Goal: Task Accomplishment & Management: Use online tool/utility

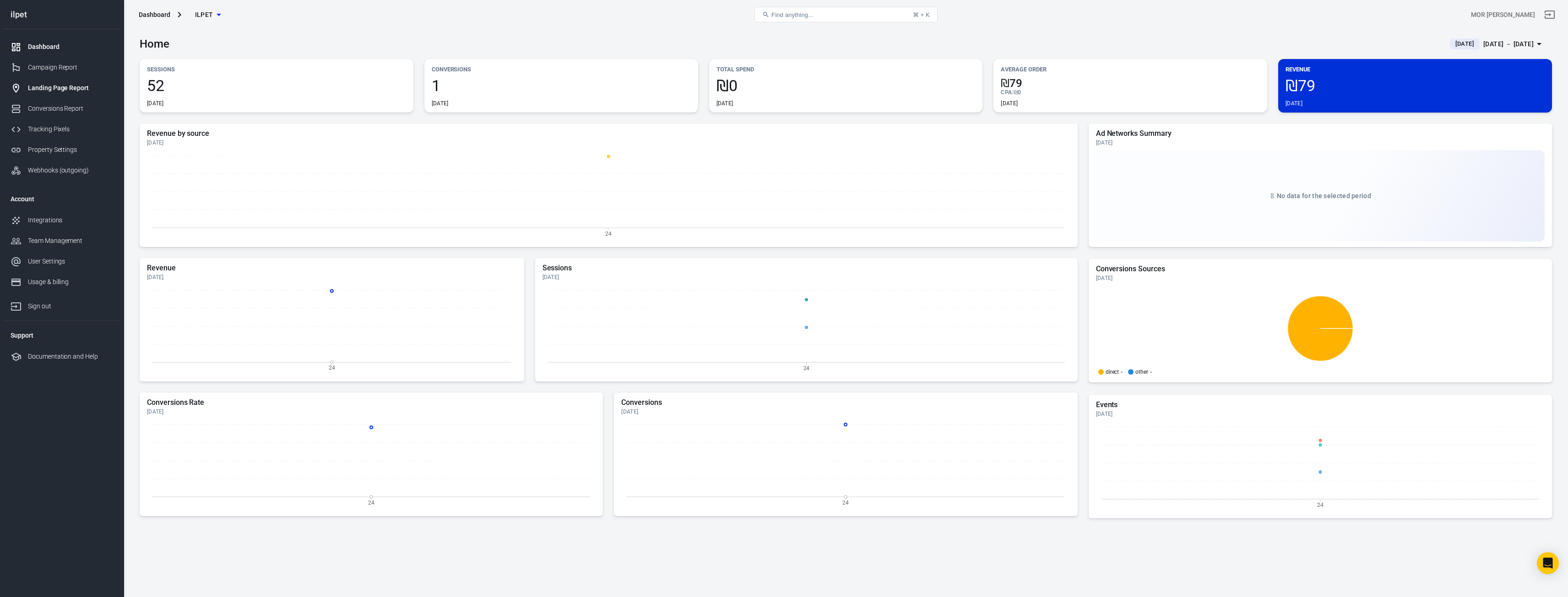
click at [56, 86] on div "Landing Page Report" at bounding box center [70, 88] width 85 height 10
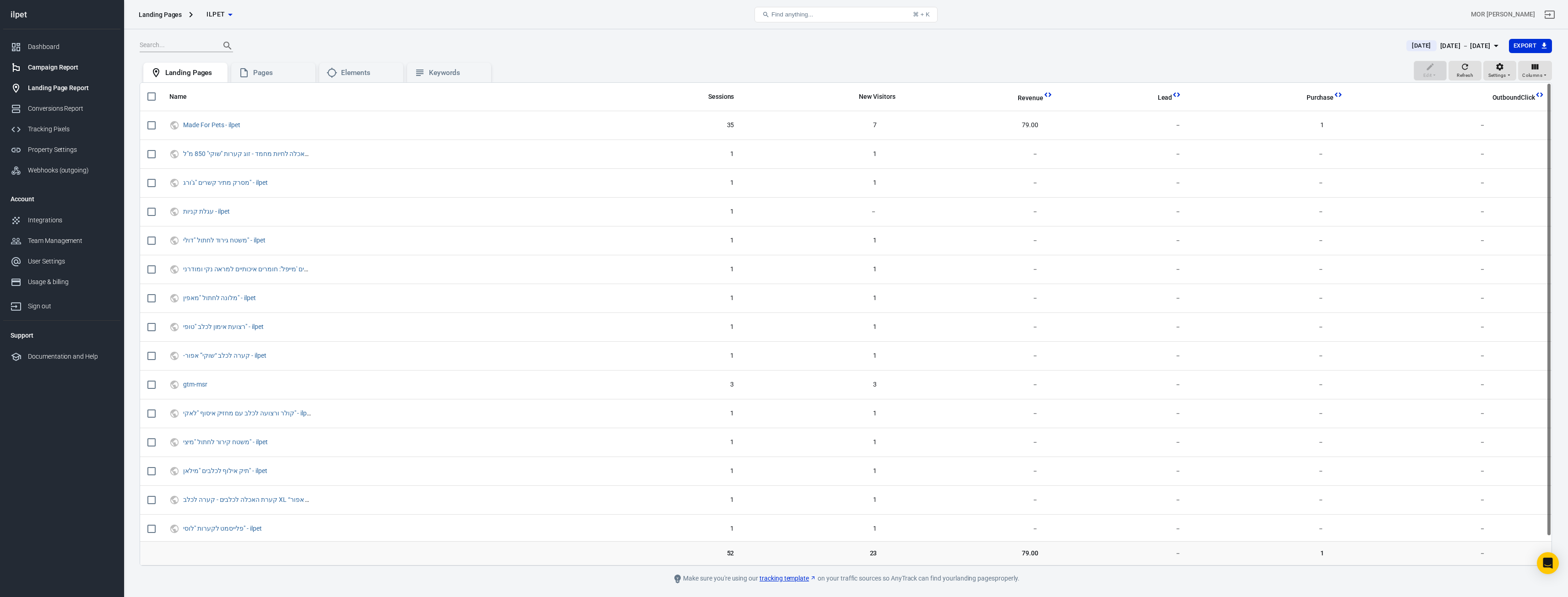
click at [68, 68] on div "Campaign Report" at bounding box center [70, 68] width 85 height 10
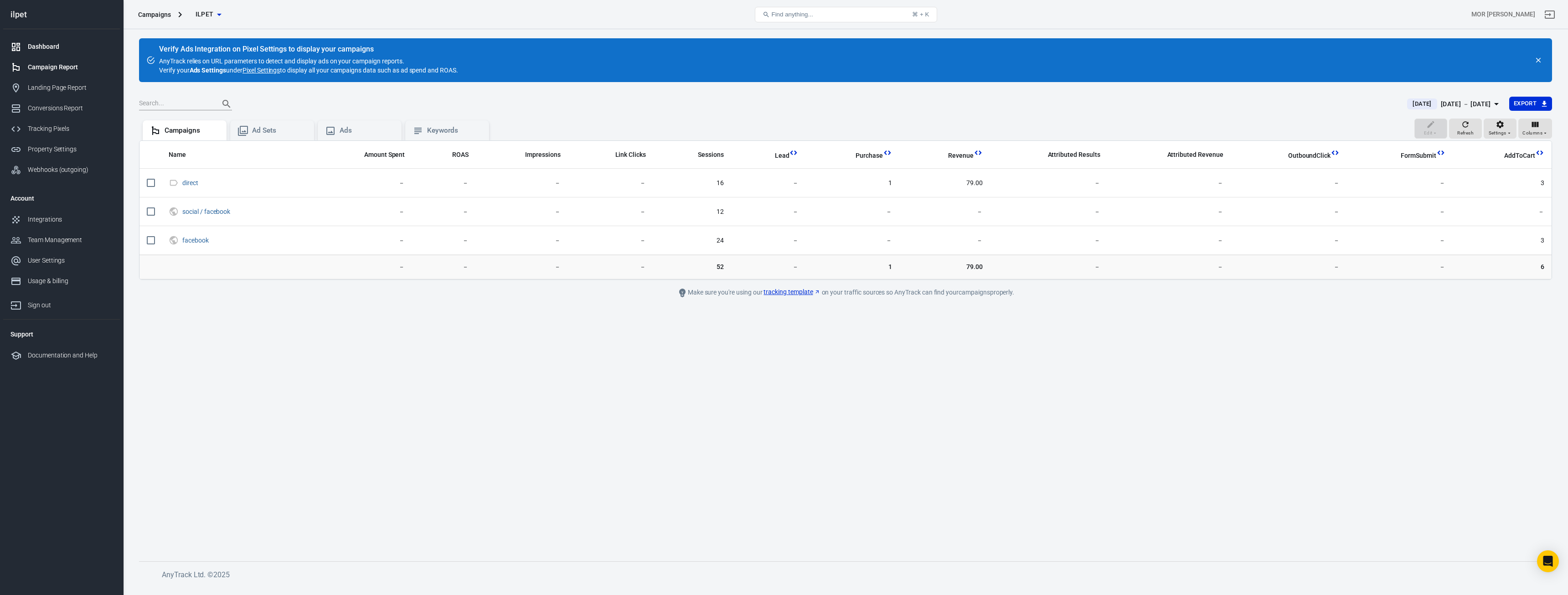
click at [60, 48] on div "Dashboard" at bounding box center [70, 47] width 85 height 10
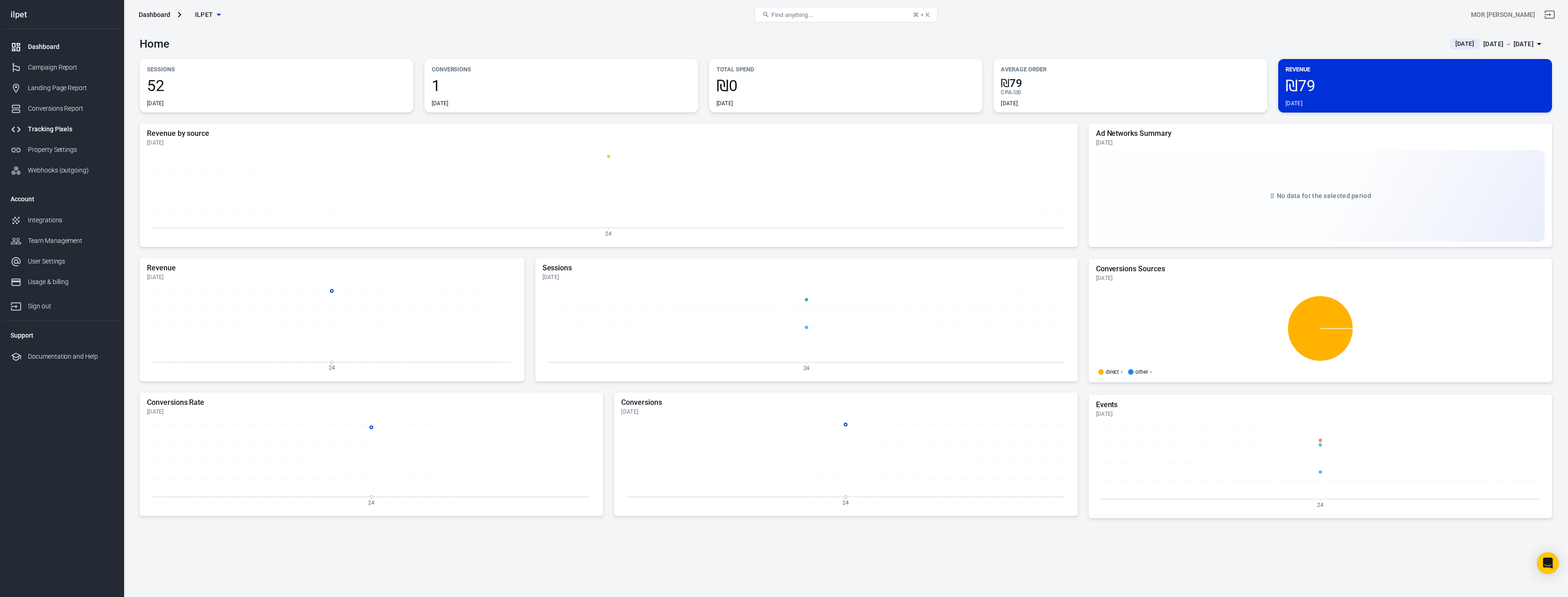
click at [62, 132] on div "Tracking Pixels" at bounding box center [70, 130] width 85 height 10
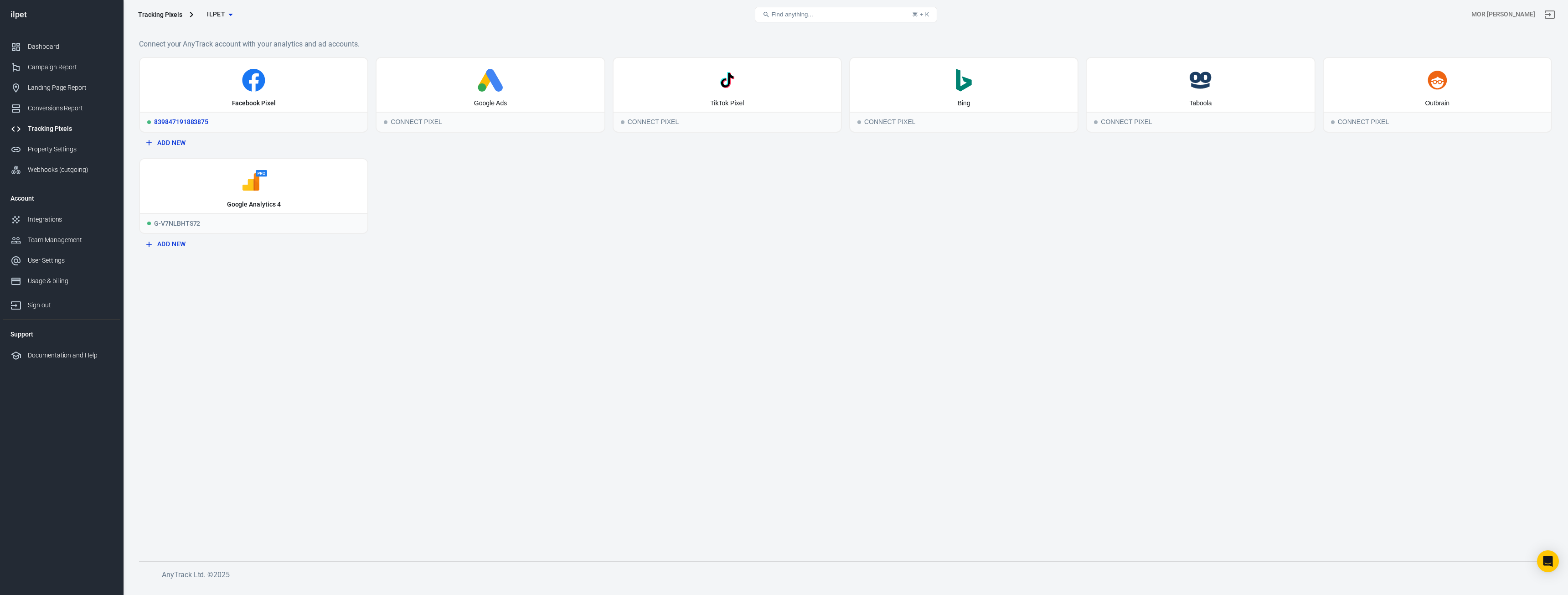
click at [286, 85] on icon at bounding box center [254, 80] width 220 height 23
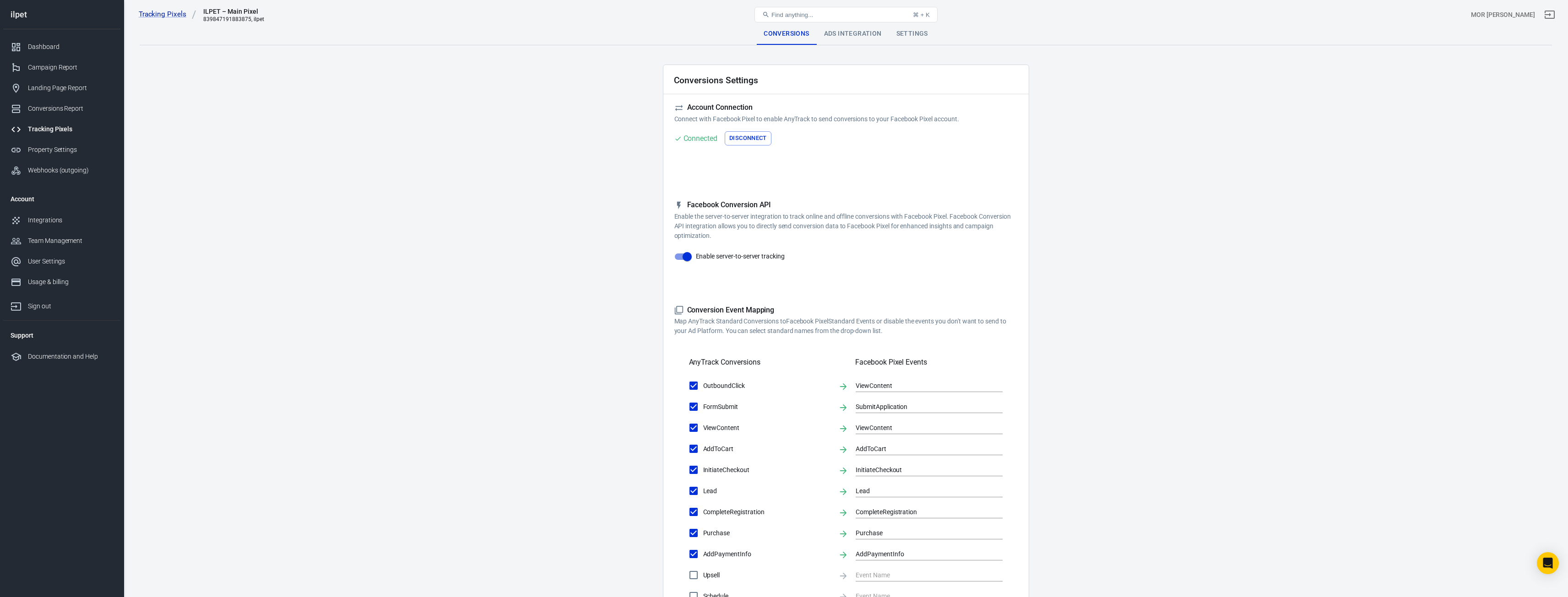
click at [863, 36] on div "Ads Integration" at bounding box center [853, 34] width 72 height 22
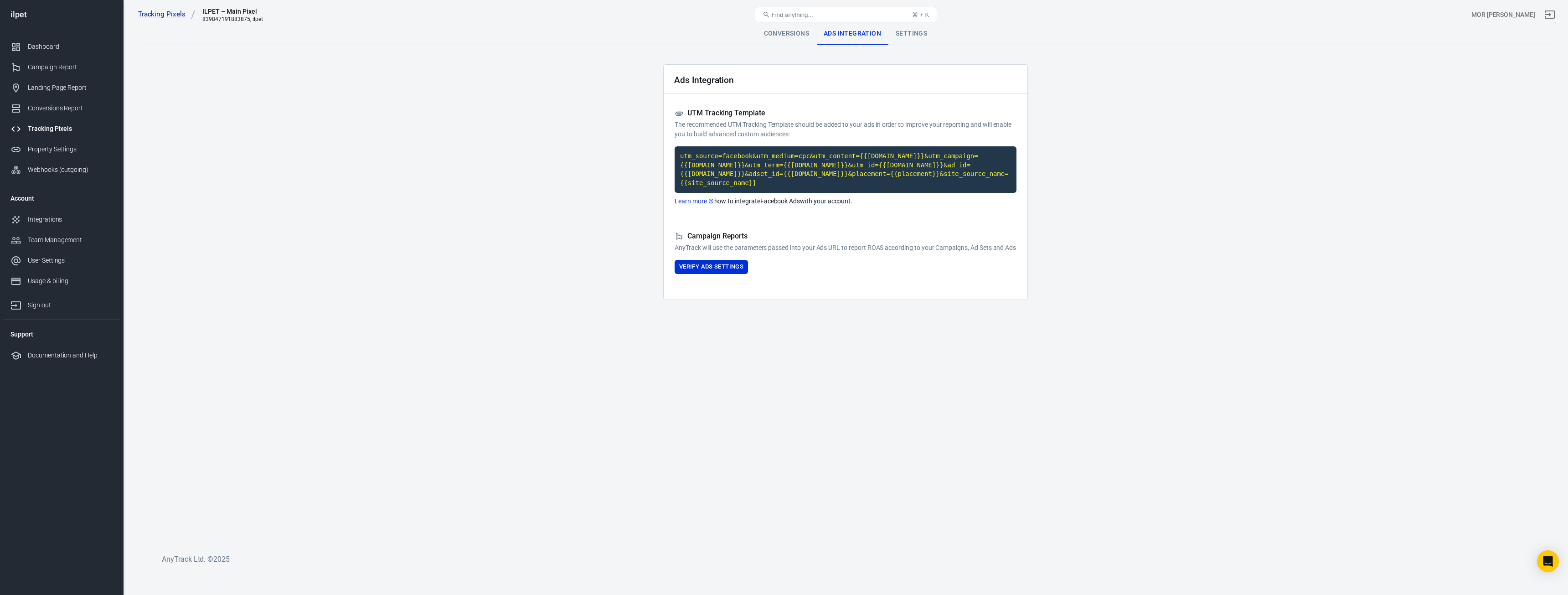
click at [805, 141] on div "UTM Tracking Template The recommended UTM Tracking Template should be added to …" at bounding box center [845, 157] width 342 height 97
click at [796, 153] on code "utm_source=facebook&utm_medium=cpc&utm_content={{[DOMAIN_NAME]}}&utm_campaign={…" at bounding box center [845, 169] width 342 height 46
click at [792, 160] on code "utm_source=facebook&utm_medium=cpc&utm_content={{[DOMAIN_NAME]}}&utm_campaign={…" at bounding box center [845, 169] width 342 height 46
click at [772, 173] on code "utm_source=facebook&utm_medium=cpc&utm_content={{[DOMAIN_NAME]}}&utm_campaign={…" at bounding box center [845, 169] width 342 height 46
click at [700, 197] on link "Learn more" at bounding box center [694, 202] width 40 height 10
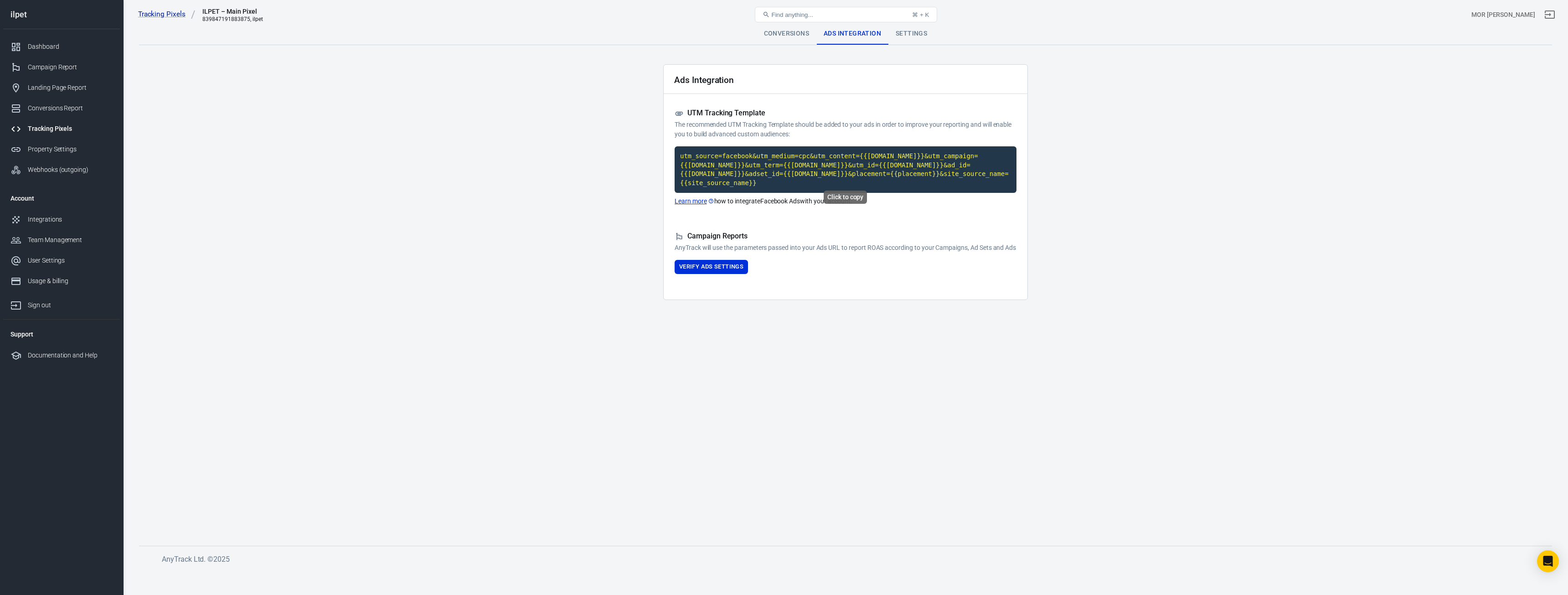
click at [734, 174] on code "utm_source=facebook&utm_medium=cpc&utm_content={{[DOMAIN_NAME]}}&utm_campaign={…" at bounding box center [845, 169] width 342 height 46
click at [740, 262] on button "Verify Ads Settings" at bounding box center [711, 267] width 74 height 14
click at [993, 276] on button "Reload" at bounding box center [990, 275] width 29 height 14
click at [797, 32] on div "Conversions" at bounding box center [786, 33] width 60 height 22
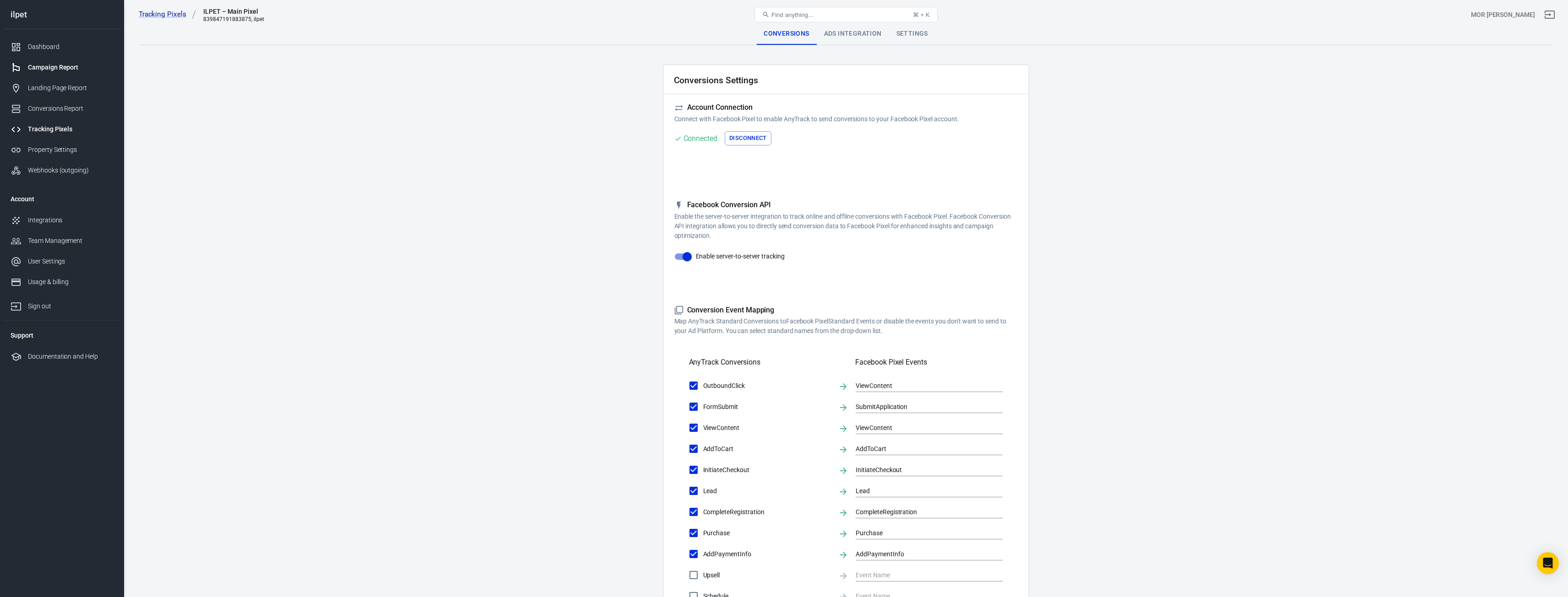
click at [44, 71] on div "Campaign Report" at bounding box center [70, 68] width 85 height 10
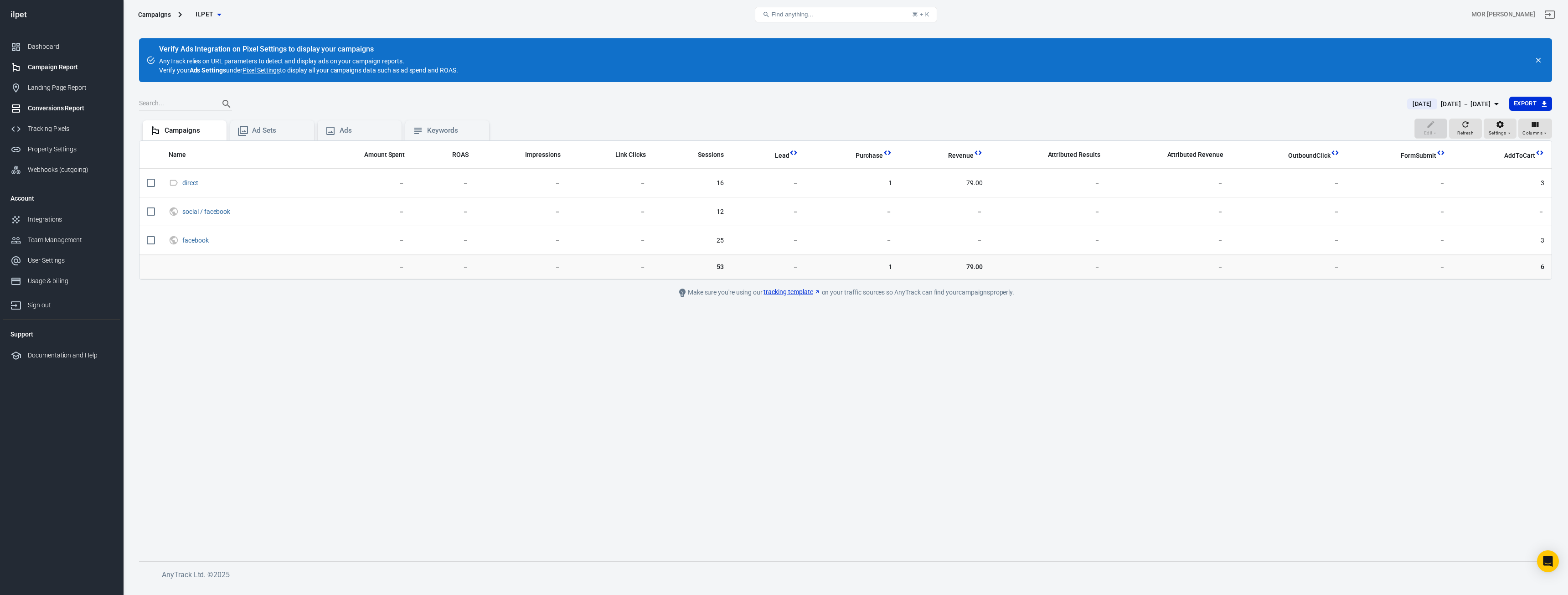
click at [74, 109] on div "Conversions Report" at bounding box center [70, 108] width 85 height 10
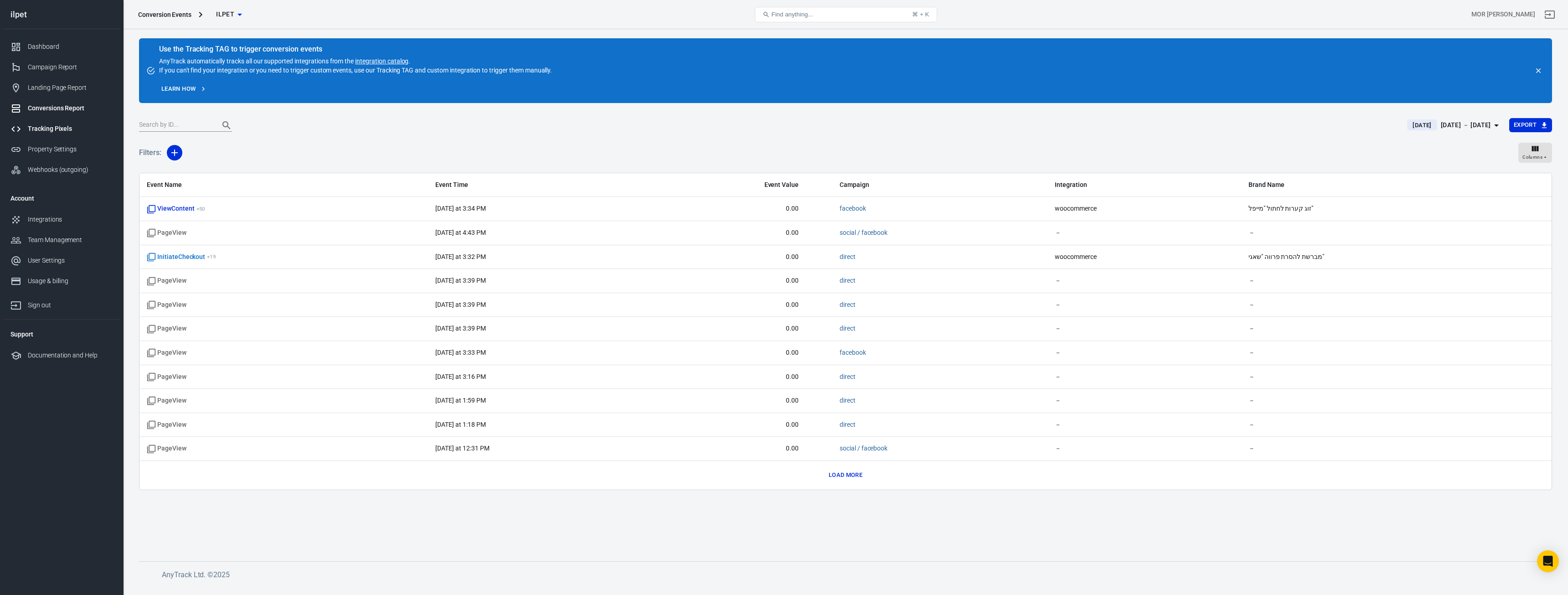
click at [60, 127] on div "Tracking Pixels" at bounding box center [70, 129] width 85 height 10
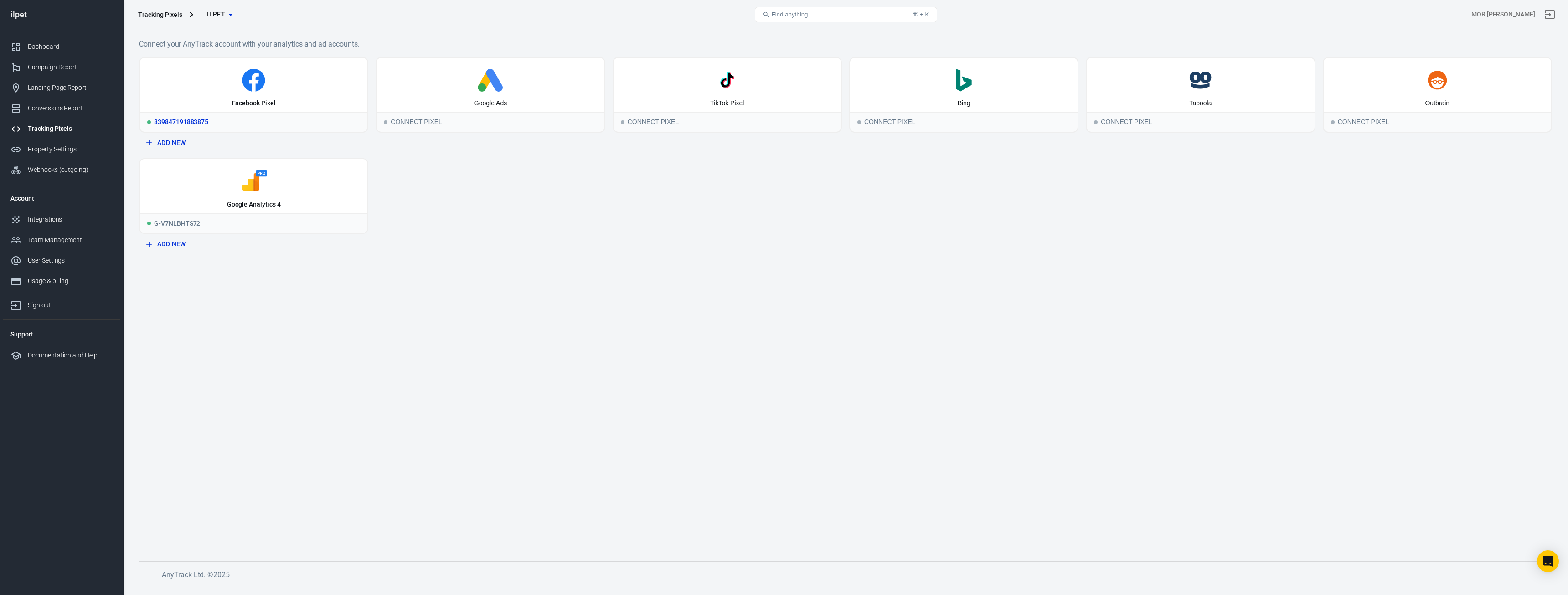
click at [279, 65] on div "Facebook Pixel" at bounding box center [254, 85] width 228 height 54
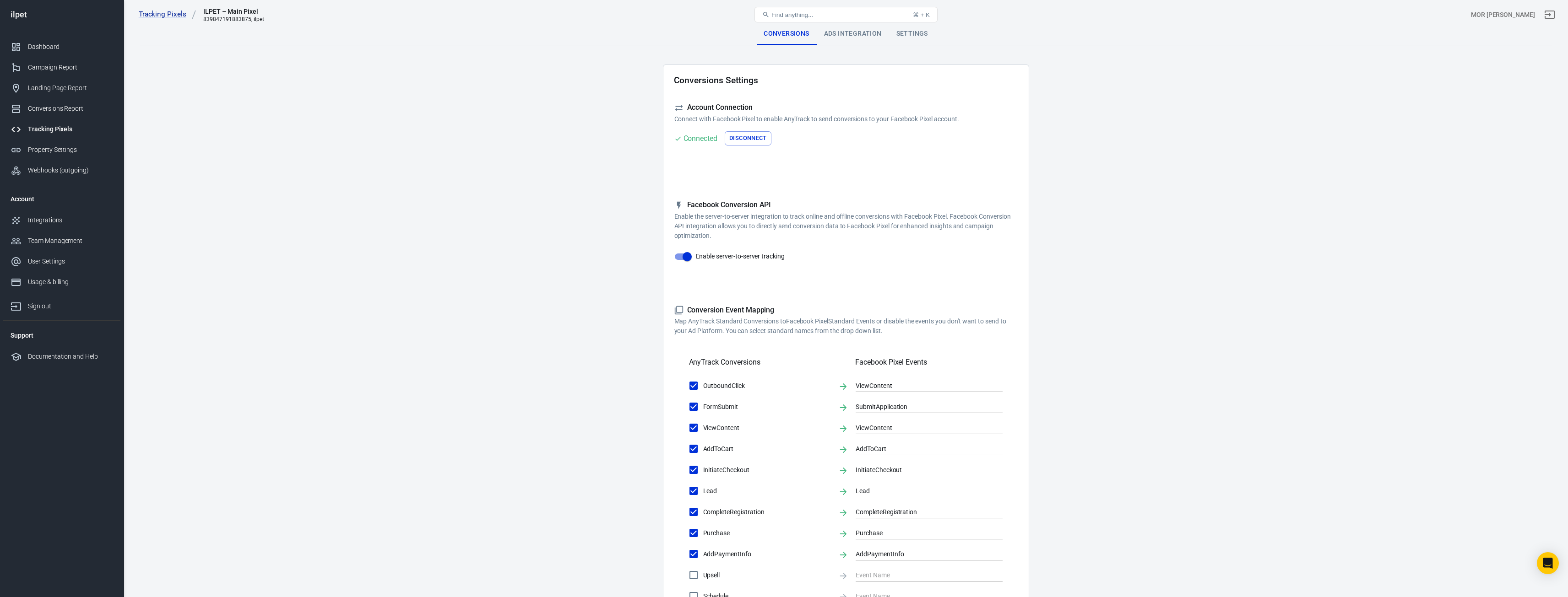
click at [847, 46] on main "Conversions Ads Integration Settings Conversions Settings Account Connection Co…" at bounding box center [845, 395] width 1412 height 745
click at [848, 35] on div "Ads Integration" at bounding box center [853, 34] width 72 height 22
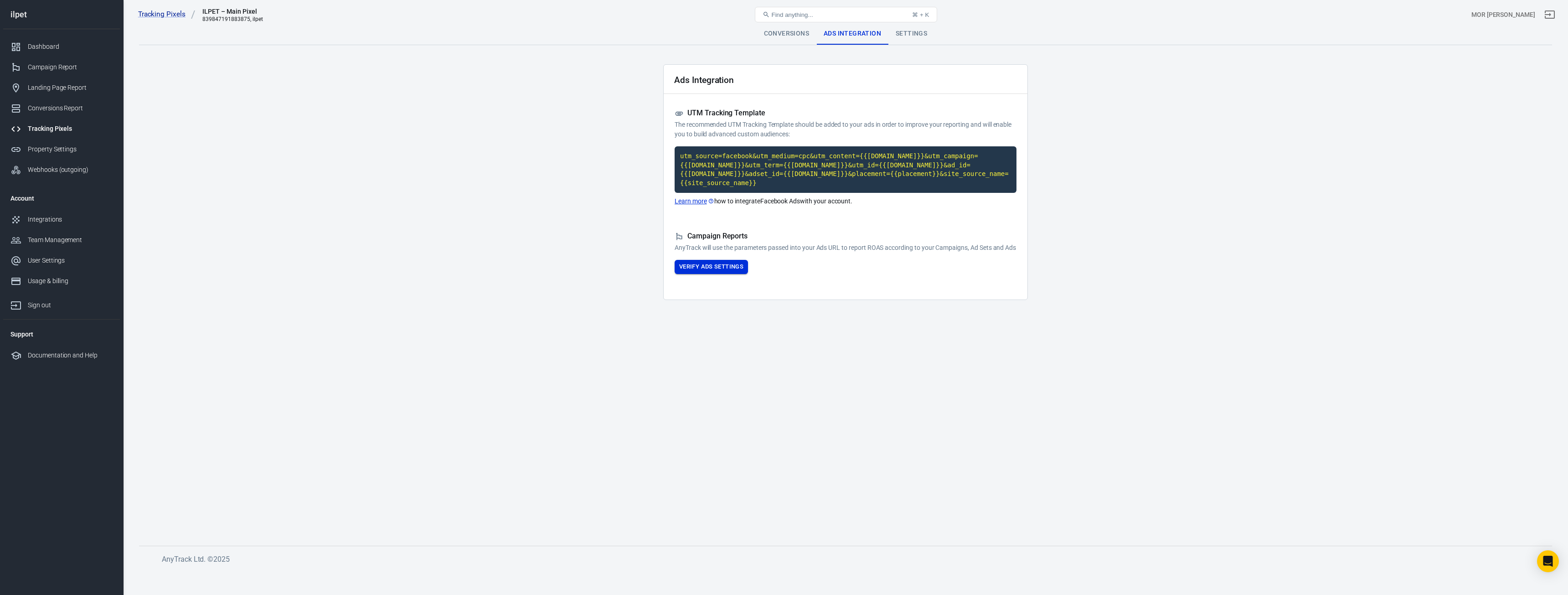
click at [719, 261] on button "Verify Ads Settings" at bounding box center [711, 267] width 74 height 14
click at [698, 243] on p "AnyTrack will use the parameters passed into your Ads URL to report ROAS accord…" at bounding box center [845, 248] width 342 height 10
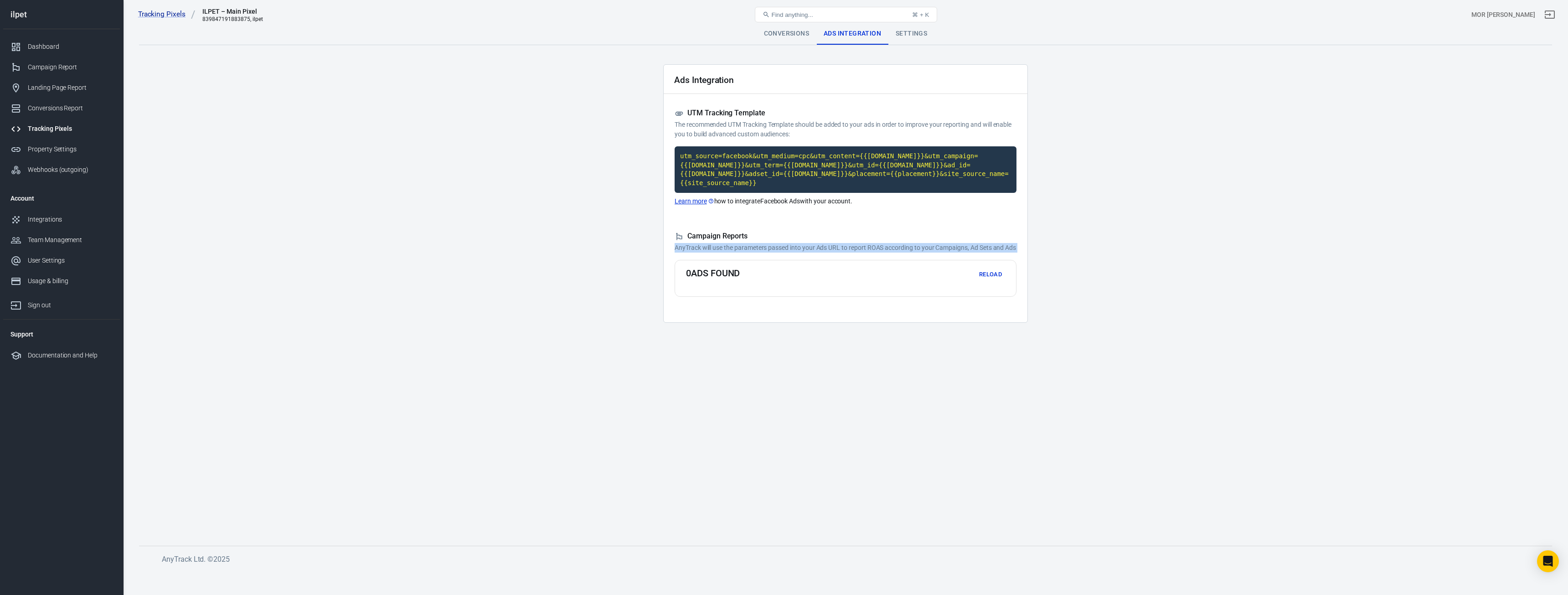
click at [695, 243] on p "AnyTrack will use the parameters passed into your Ads URL to report ROAS accord…" at bounding box center [845, 248] width 342 height 10
click at [711, 161] on code "utm_source=facebook&utm_medium=cpc&utm_content={{[DOMAIN_NAME]}}&utm_campaign={…" at bounding box center [845, 169] width 342 height 46
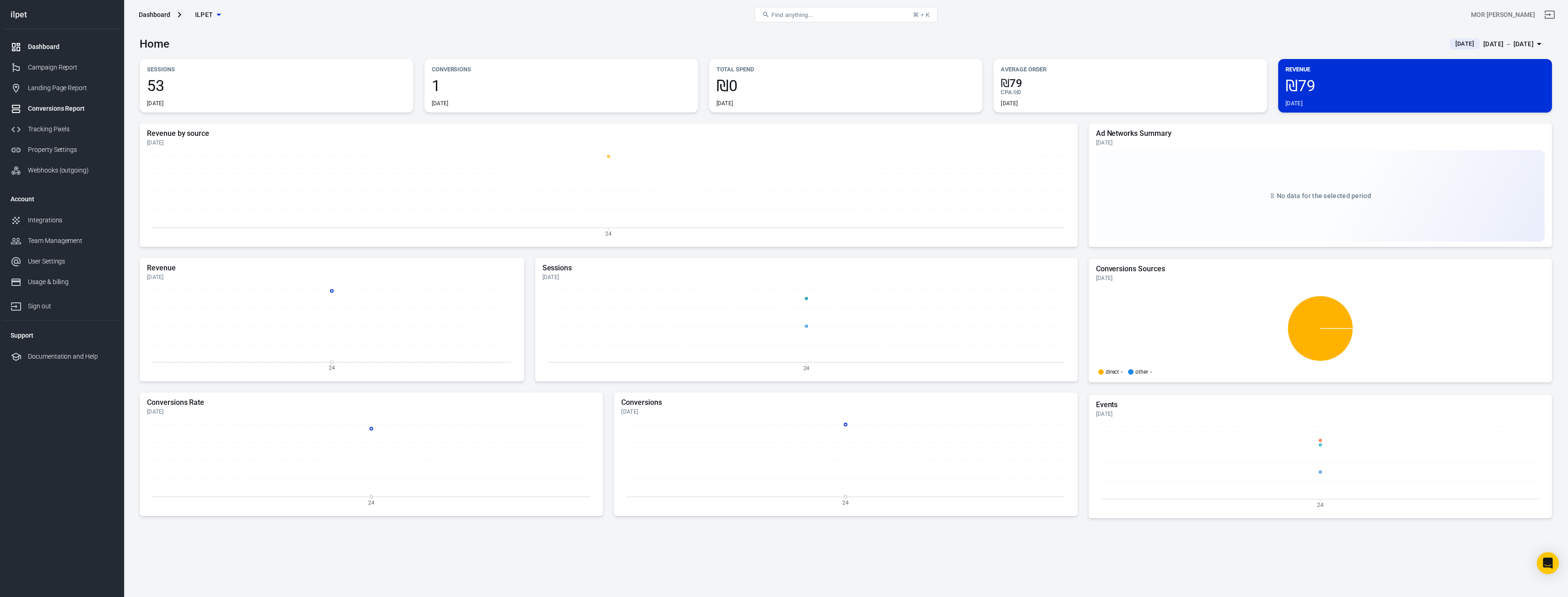
click at [65, 110] on div "Conversions Report" at bounding box center [70, 109] width 85 height 10
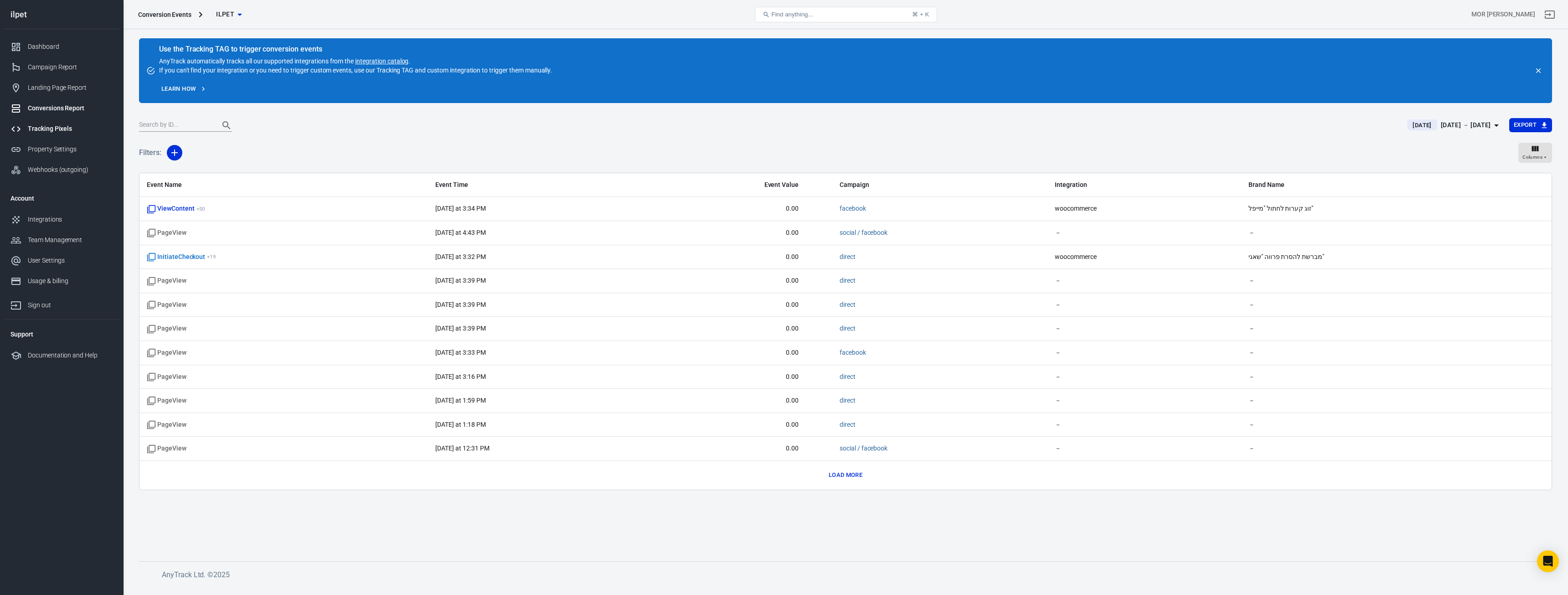
click at [65, 126] on div "Tracking Pixels" at bounding box center [70, 129] width 85 height 10
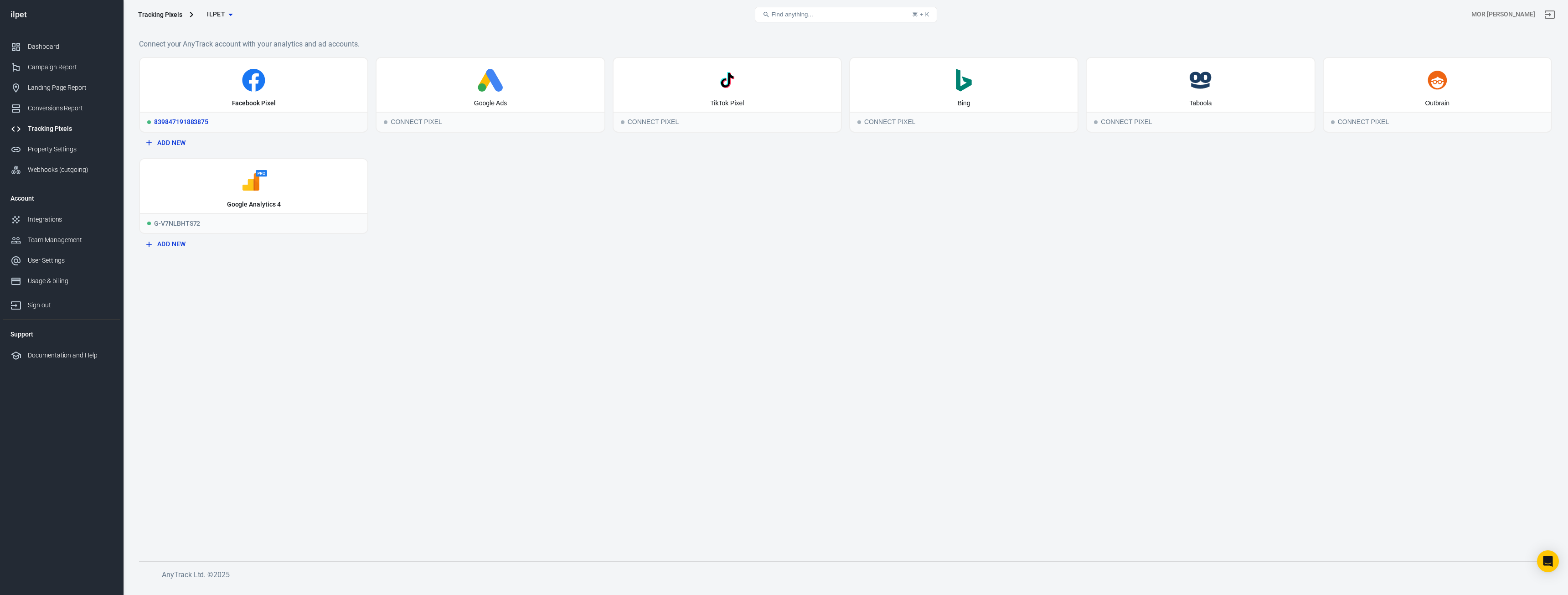
click at [194, 62] on div "Facebook Pixel" at bounding box center [254, 85] width 228 height 54
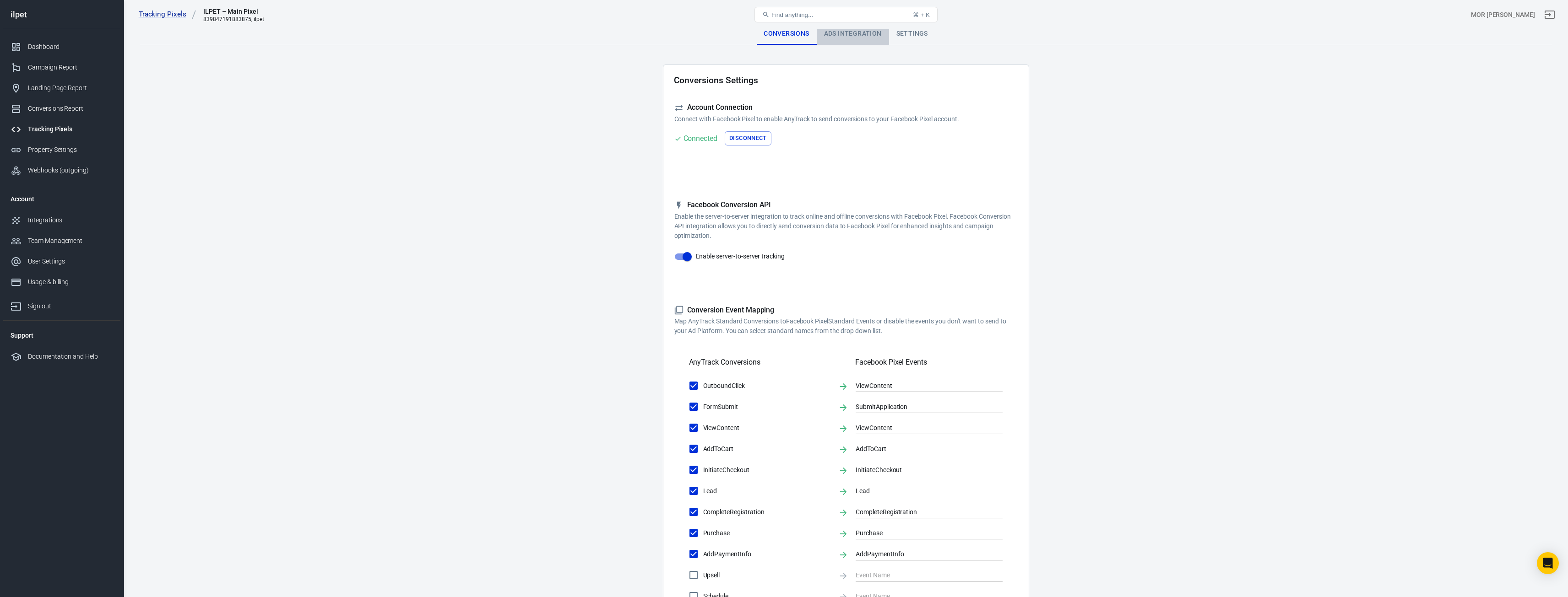
click at [834, 34] on div "Ads Integration" at bounding box center [853, 34] width 72 height 22
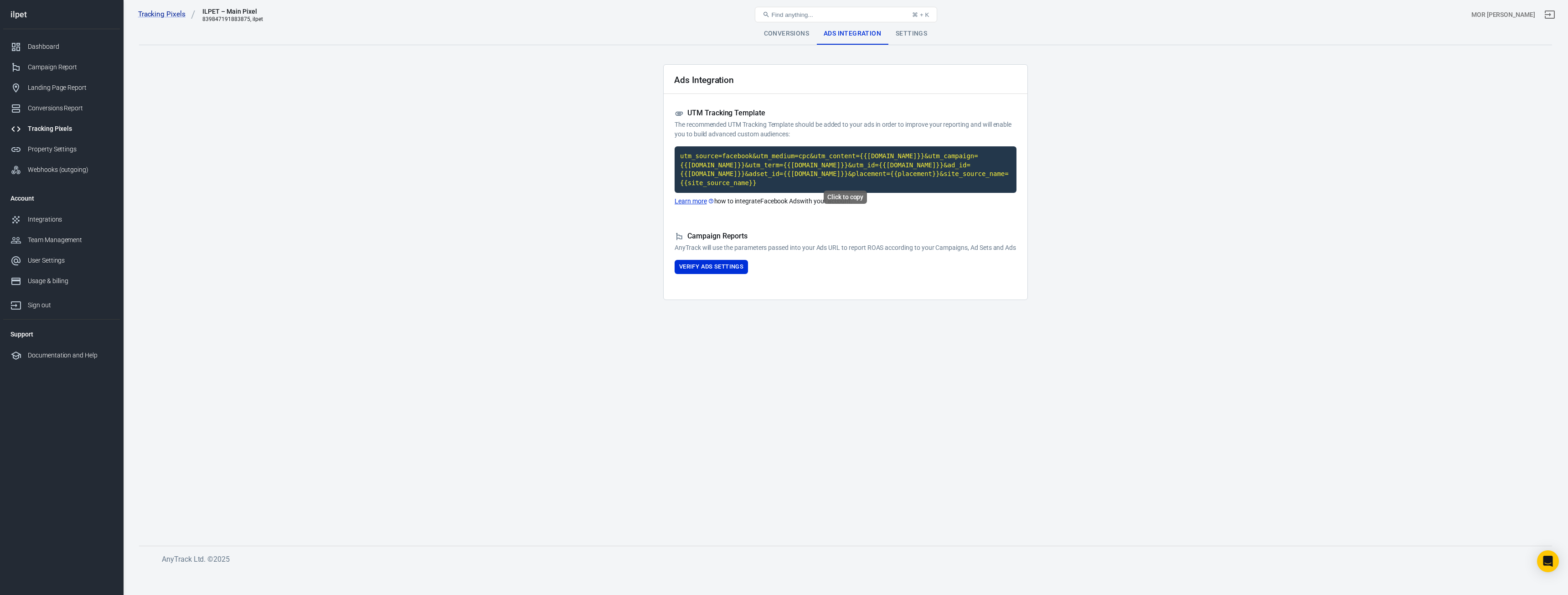
click at [775, 177] on code "utm_source=facebook&utm_medium=cpc&utm_content={{[DOMAIN_NAME]}}&utm_campaign={…" at bounding box center [845, 169] width 342 height 46
click at [880, 167] on code "utm_source=facebook&utm_medium=cpc&utm_content={{[DOMAIN_NAME]}}&utm_campaign={…" at bounding box center [845, 169] width 342 height 46
click at [770, 163] on code "utm_source=facebook&utm_medium=cpc&utm_content={{[DOMAIN_NAME]}}&utm_campaign={…" at bounding box center [845, 169] width 342 height 46
